Goal: Navigation & Orientation: Find specific page/section

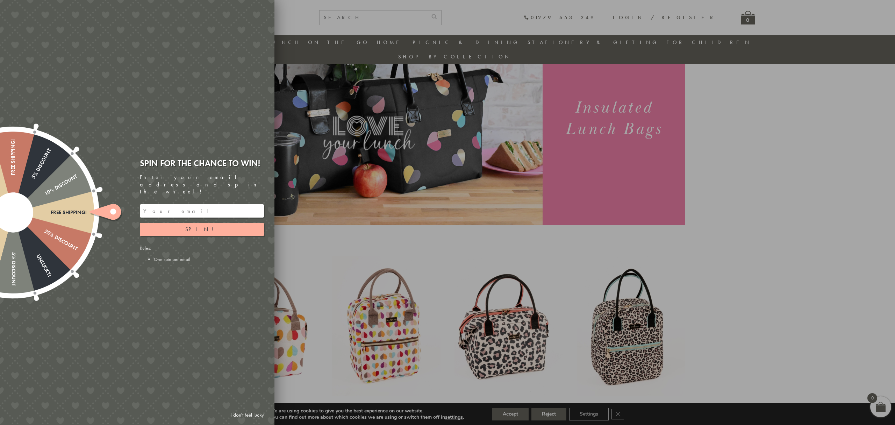
click at [856, 64] on div at bounding box center [447, 212] width 895 height 425
click at [776, 160] on div at bounding box center [447, 212] width 895 height 425
click at [240, 415] on link "I don't feel lucky" at bounding box center [247, 414] width 41 height 13
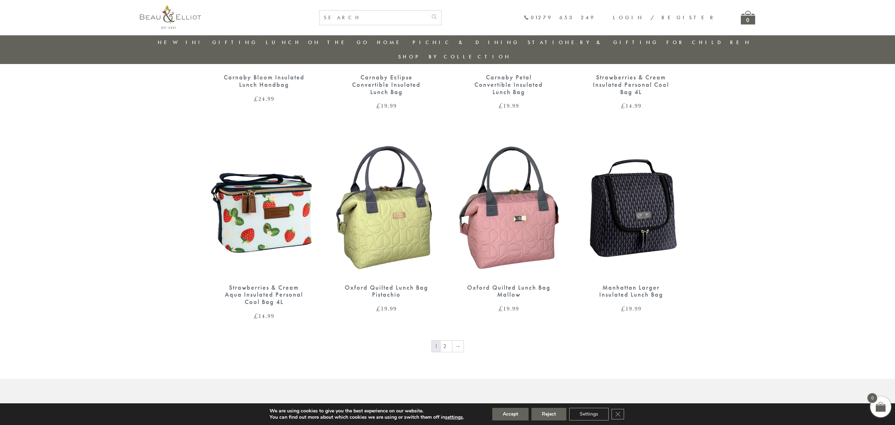
scroll to position [1011, 0]
click at [457, 340] on link "→" at bounding box center [457, 345] width 11 height 11
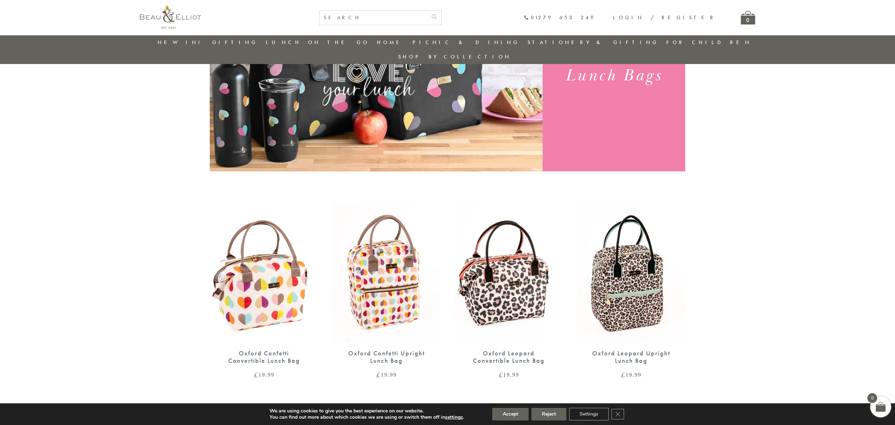
scroll to position [0, 0]
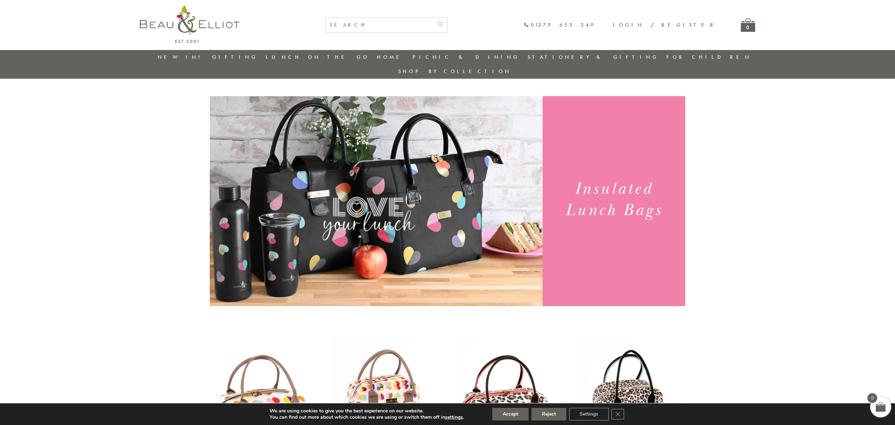
click at [187, 56] on link "New in!" at bounding box center [181, 56] width 47 height 7
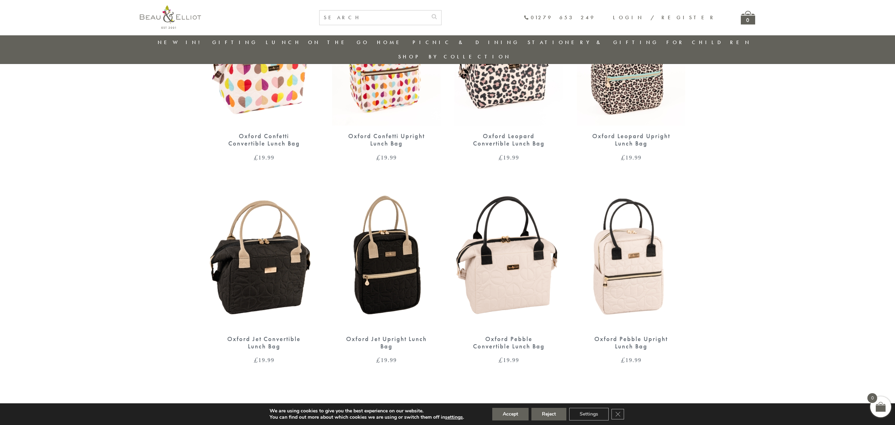
scroll to position [478, 0]
